Goal: Information Seeking & Learning: Learn about a topic

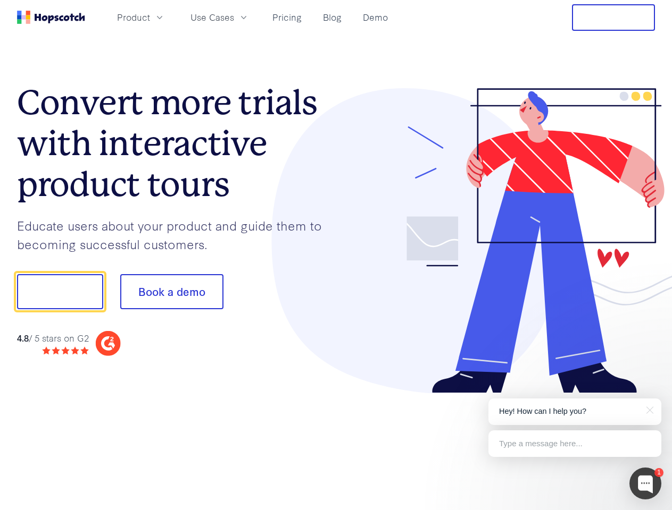
click at [336, 255] on div at bounding box center [495, 241] width 319 height 306
click at [150, 17] on span "Product" at bounding box center [133, 17] width 33 height 13
click at [234, 17] on span "Use Cases" at bounding box center [212, 17] width 44 height 13
click at [613, 18] on button "Free Trial" at bounding box center [613, 17] width 83 height 27
click at [60, 292] on button "Show me!" at bounding box center [60, 291] width 86 height 35
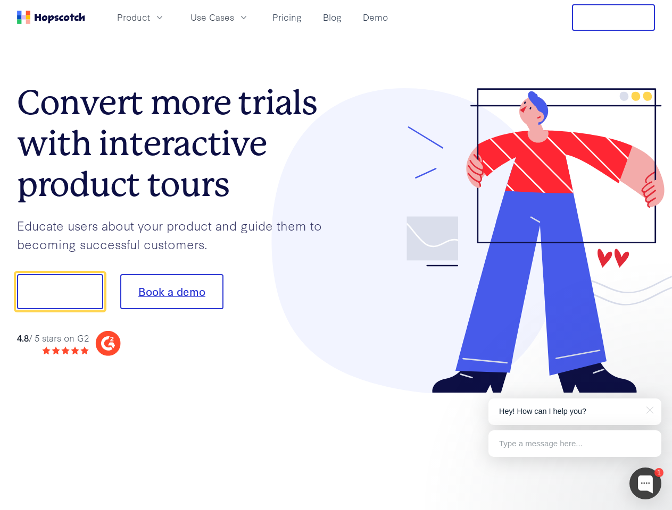
click at [171, 292] on button "Book a demo" at bounding box center [171, 291] width 103 height 35
click at [645, 484] on div at bounding box center [645, 484] width 32 height 32
click at [574, 412] on p "Hey! How can I help you?" at bounding box center [575, 411] width 152 height 11
click at [648, 409] on div at bounding box center [561, 362] width 199 height 212
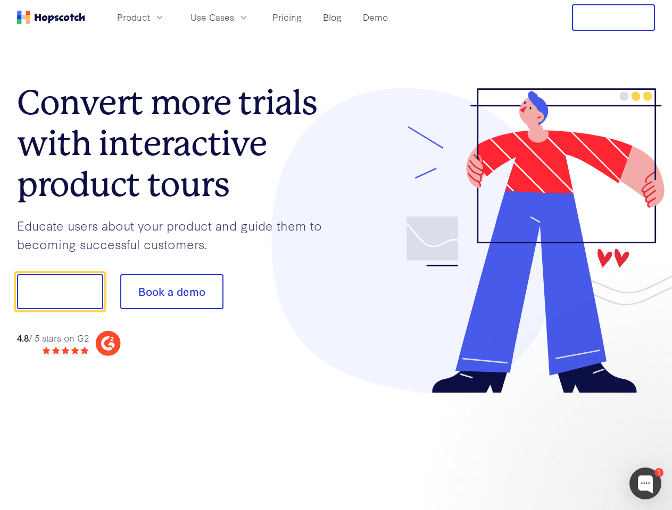
click at [574, 444] on div at bounding box center [561, 362] width 199 height 212
